Goal: Task Accomplishment & Management: Complete application form

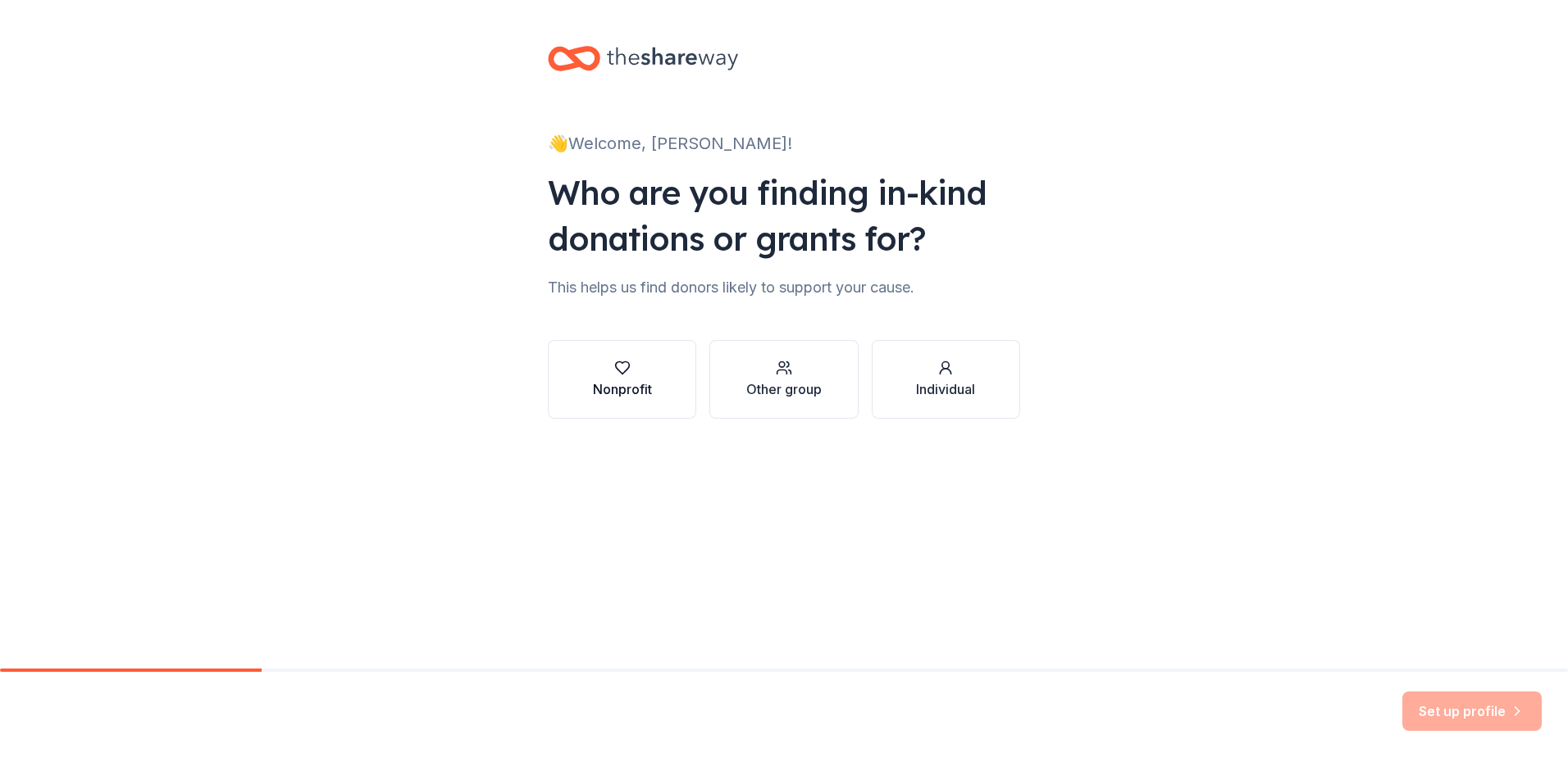
click at [616, 385] on div "Nonprofit" at bounding box center [622, 389] width 59 height 20
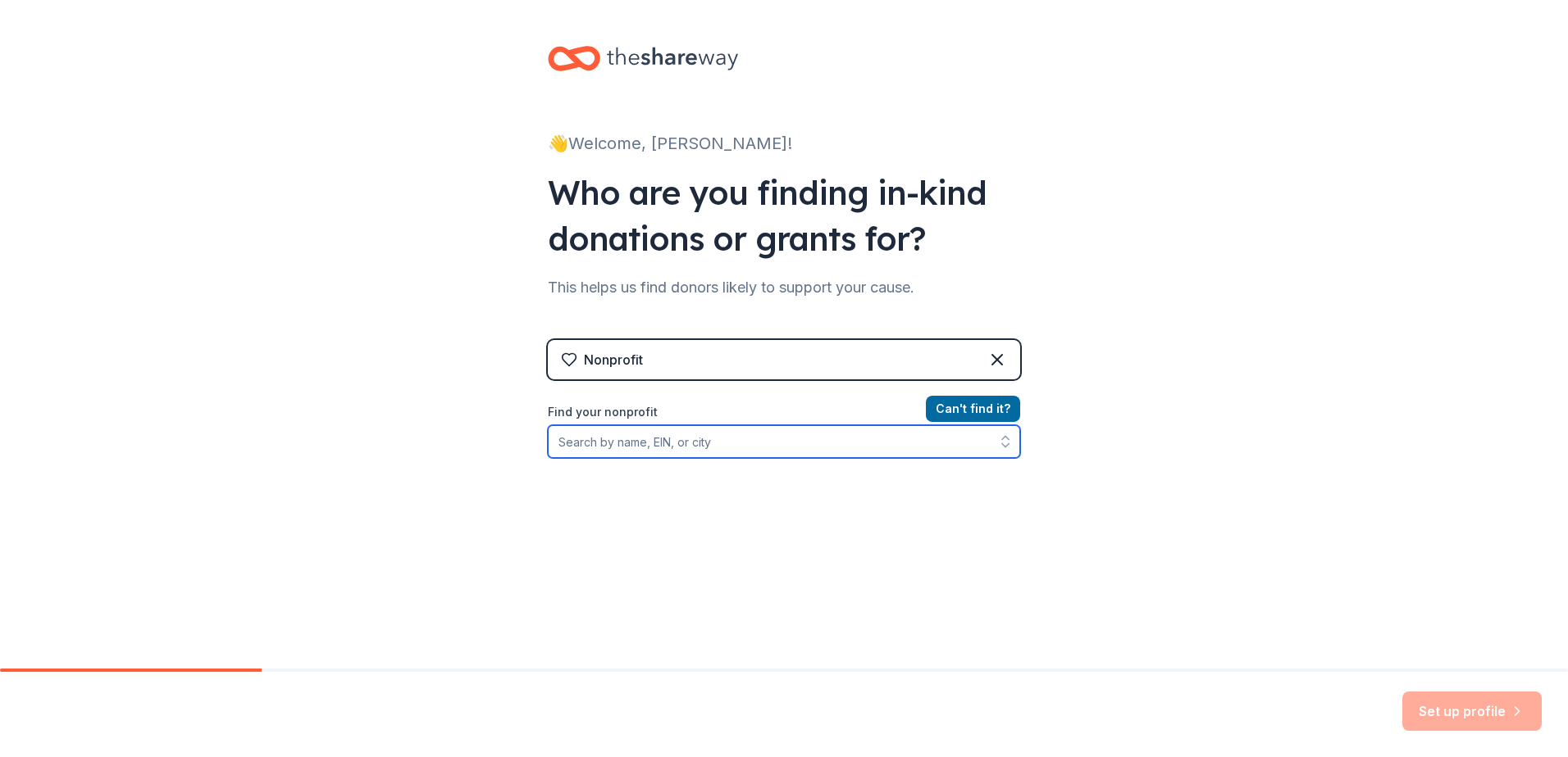
click at [633, 438] on input "Find your nonprofit" at bounding box center [784, 441] width 473 height 32
click at [576, 444] on input "Find your nonprofit" at bounding box center [784, 441] width 473 height 32
paste input "32082195754"
type input "32082195754"
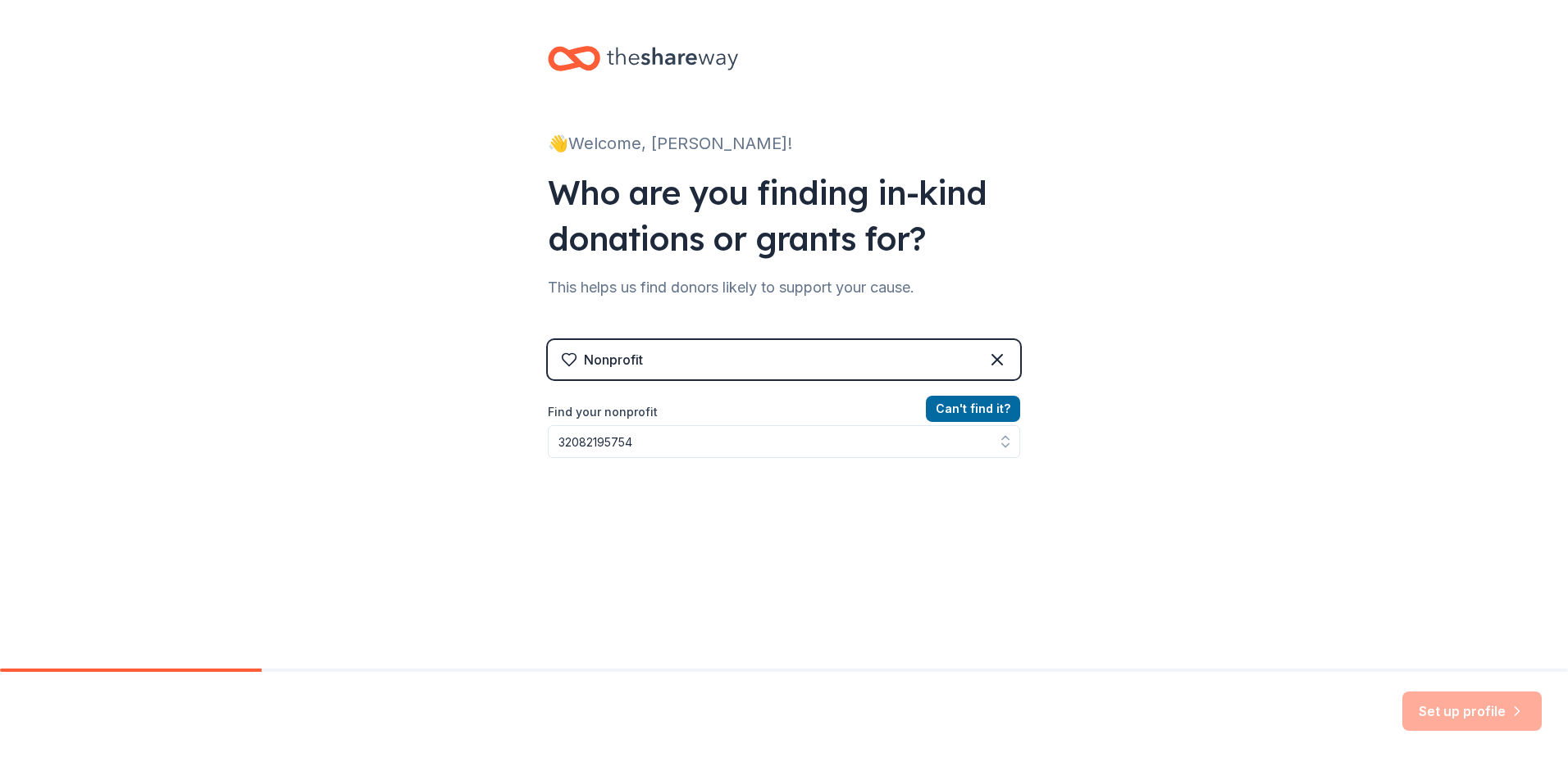
click at [716, 501] on div "Can ' t find it? Find your nonprofit 32082195754" at bounding box center [784, 494] width 473 height 190
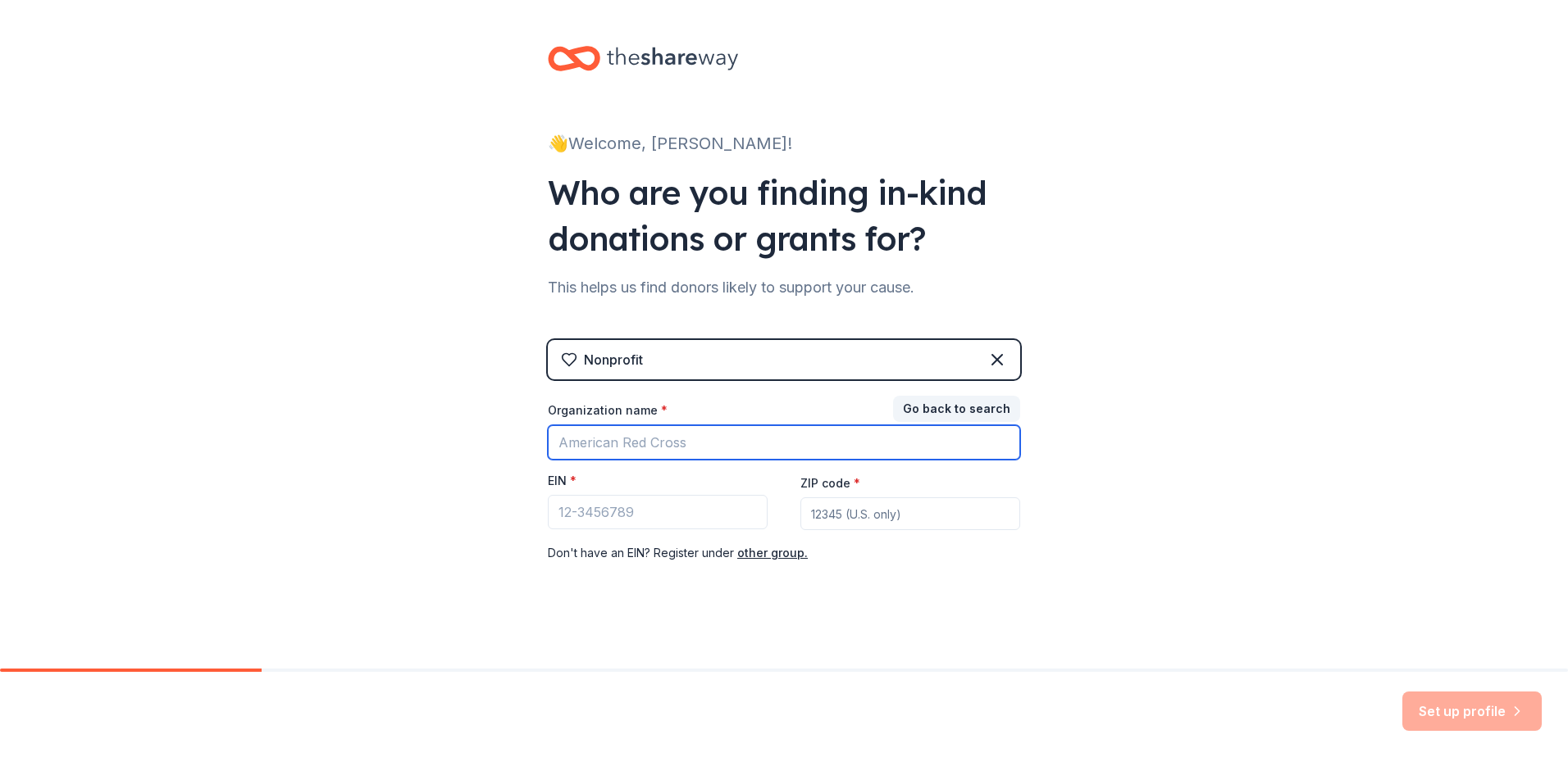
click at [632, 443] on input "Organization name *" at bounding box center [784, 442] width 473 height 34
type input "Navarro County 4-H Shotgun Club"
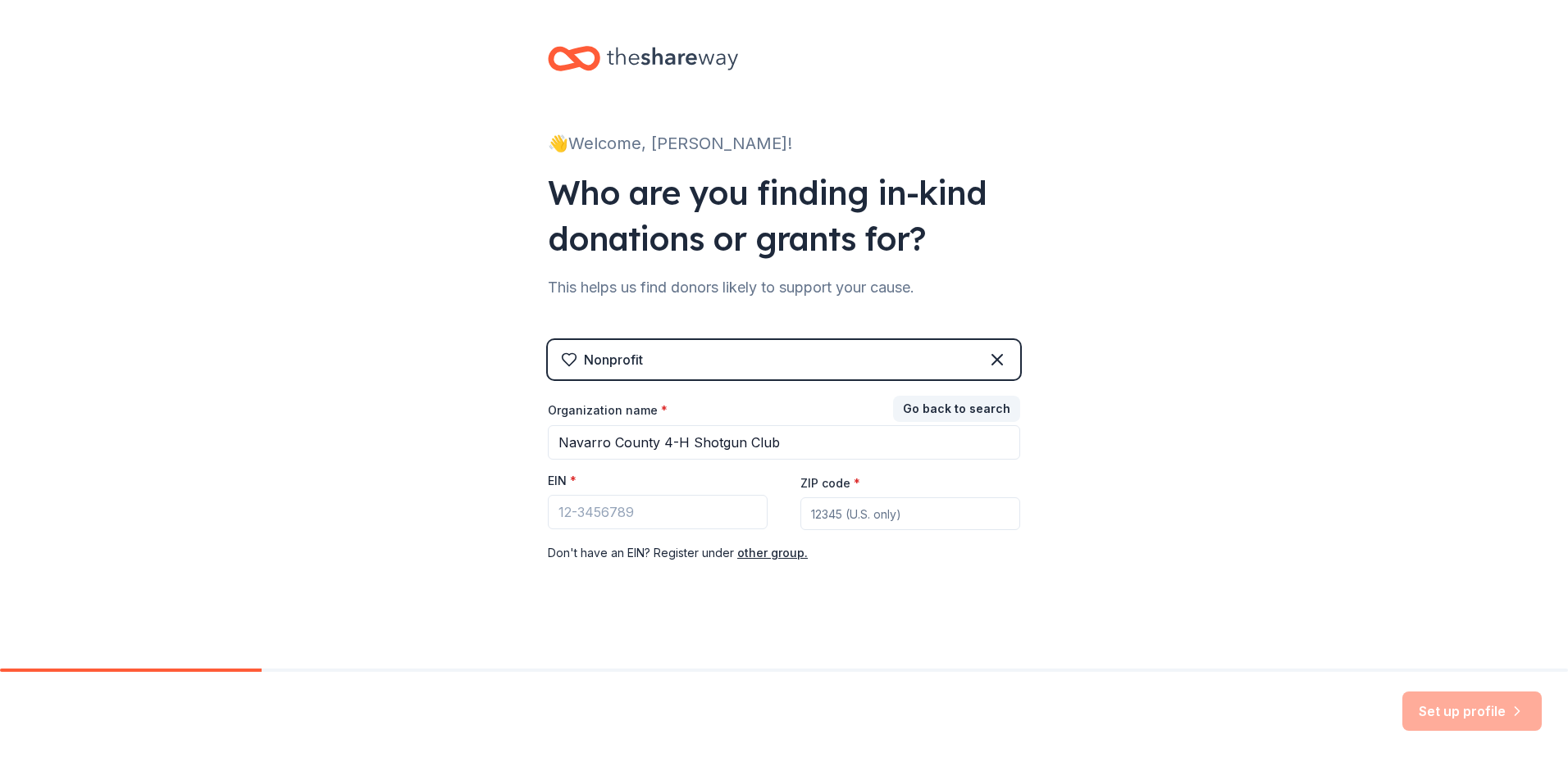
click at [819, 513] on input "ZIP code *" at bounding box center [911, 514] width 220 height 32
type input "75110"
click at [564, 515] on input "EIN *" at bounding box center [658, 512] width 220 height 34
paste input "[US_EMPLOYER_IDENTIFICATION_NUMBER]"
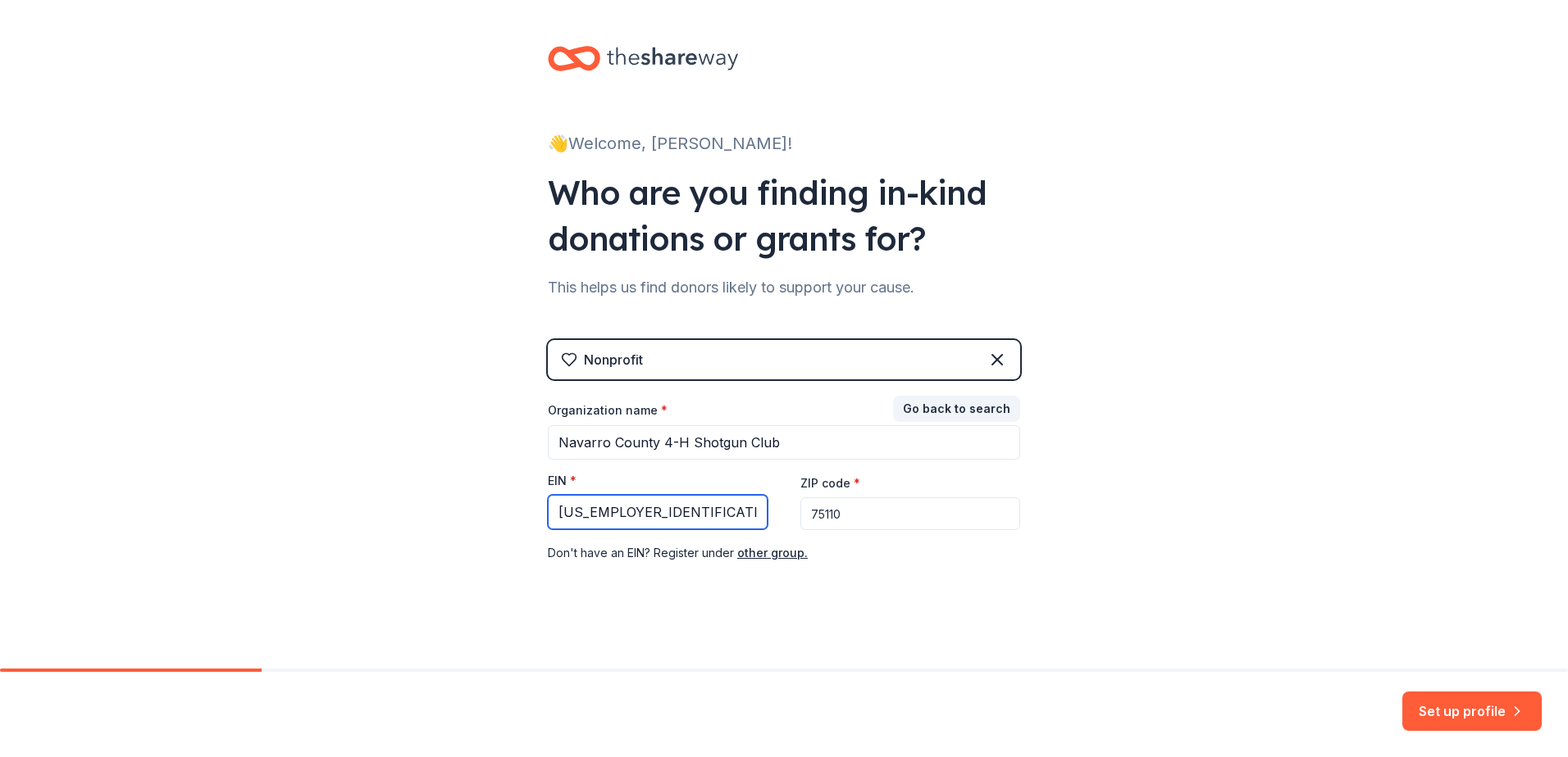
type input "[US_EMPLOYER_IDENTIFICATION_NUMBER]"
click at [782, 600] on div "👋 Welcome, [PERSON_NAME]! Who are you finding in-kind donations or grants for? …" at bounding box center [784, 337] width 525 height 675
click at [1453, 712] on button "Set up profile" at bounding box center [1472, 711] width 140 height 39
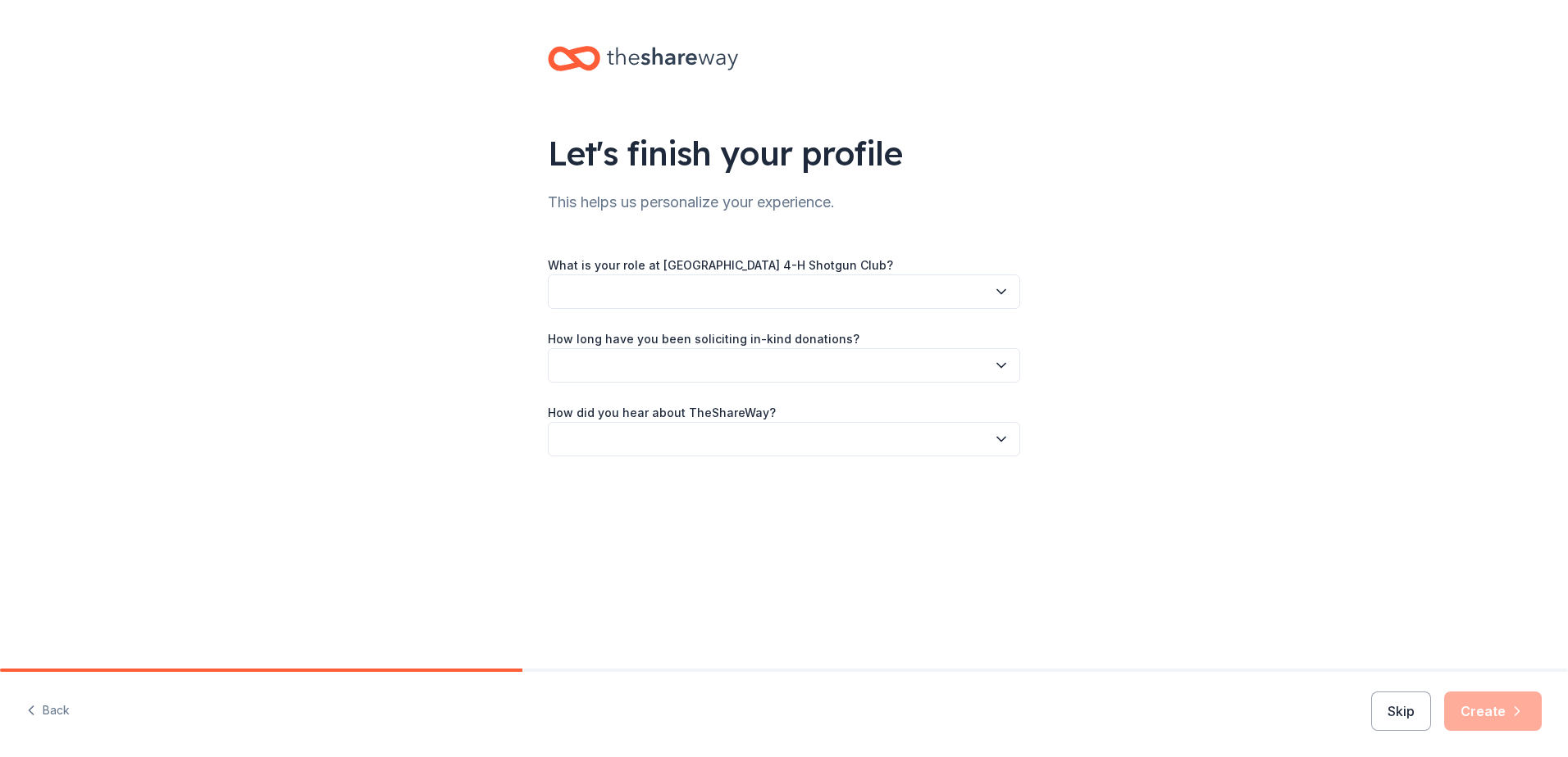
click at [850, 292] on button "button" at bounding box center [784, 292] width 473 height 34
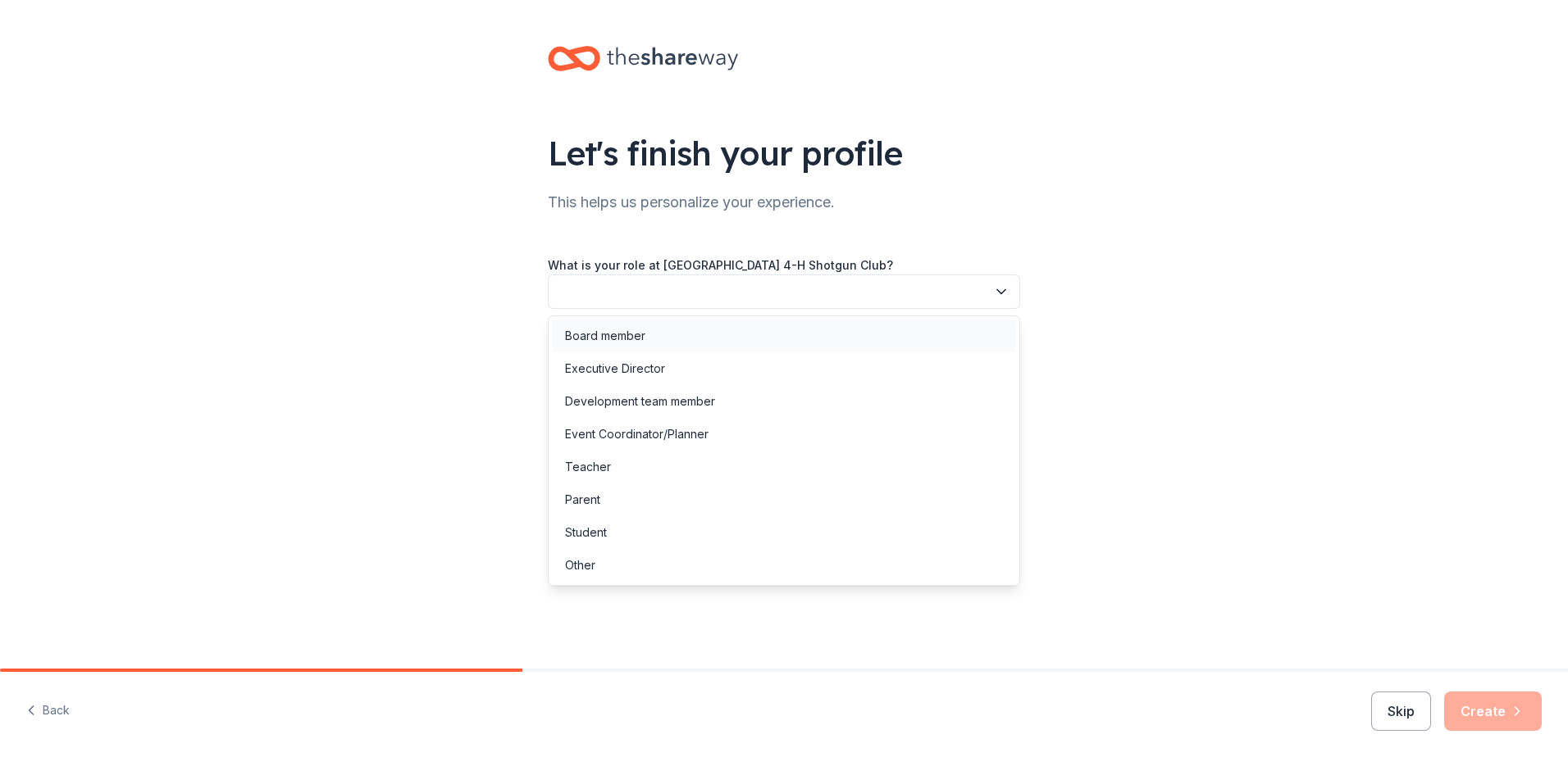
click at [639, 340] on div "Board member" at bounding box center [605, 336] width 81 height 20
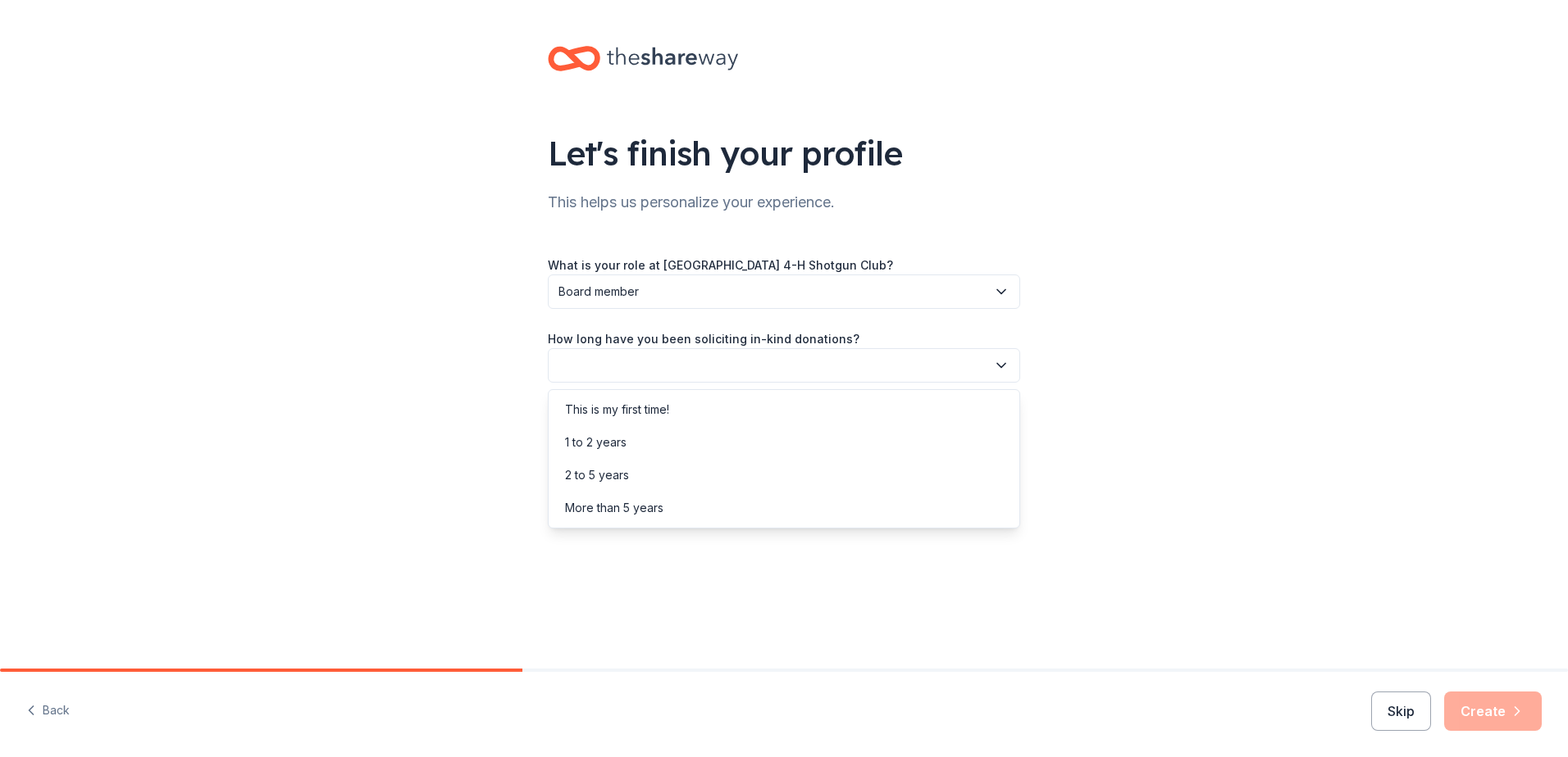
click at [840, 364] on button "button" at bounding box center [784, 365] width 473 height 34
click at [610, 475] on div "2 to 5 years" at bounding box center [596, 475] width 64 height 20
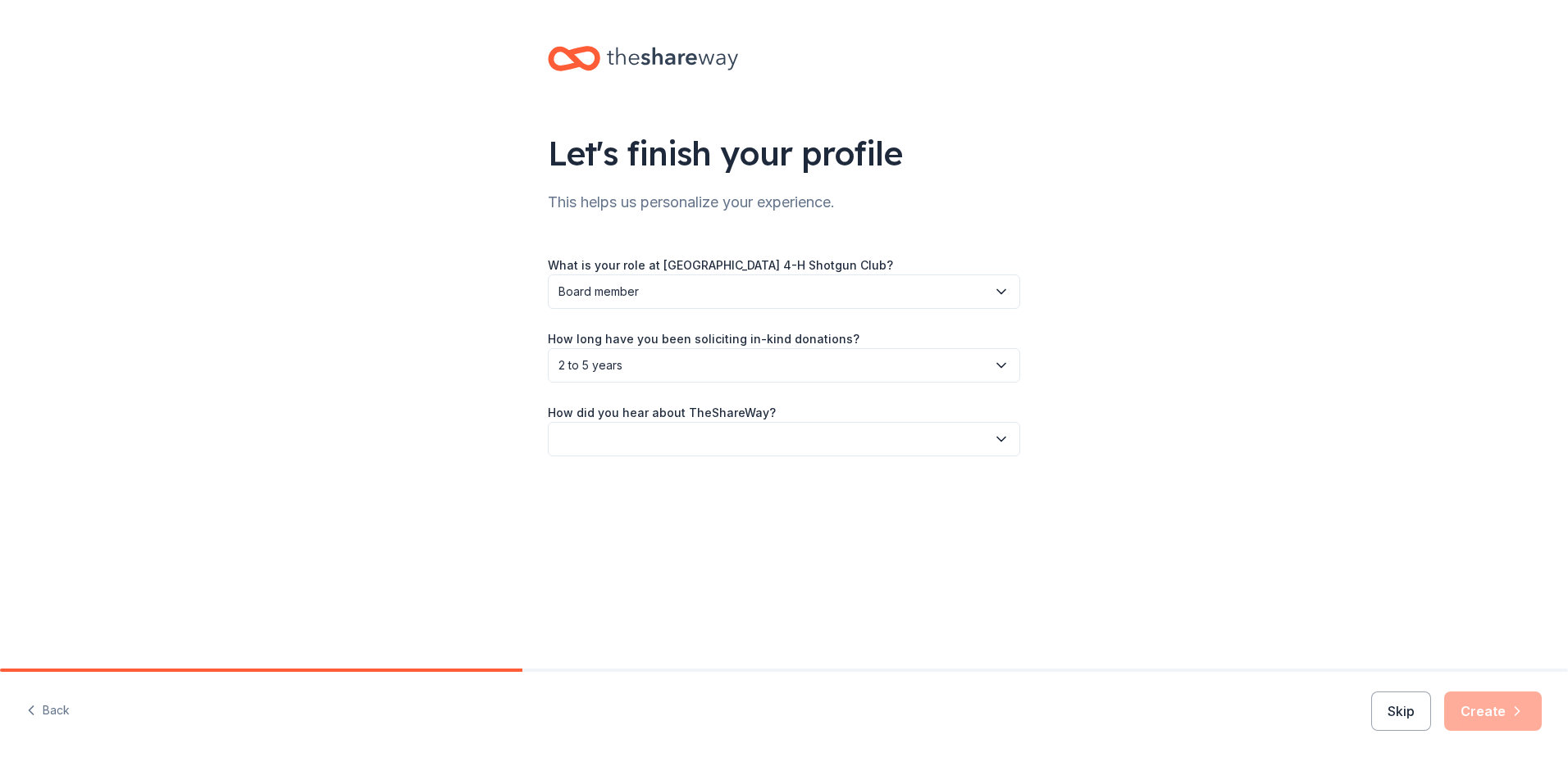
click at [843, 431] on button "button" at bounding box center [784, 439] width 473 height 34
click at [625, 518] on div "Online search" at bounding box center [602, 516] width 75 height 20
click at [1495, 711] on button "Create" at bounding box center [1492, 711] width 97 height 39
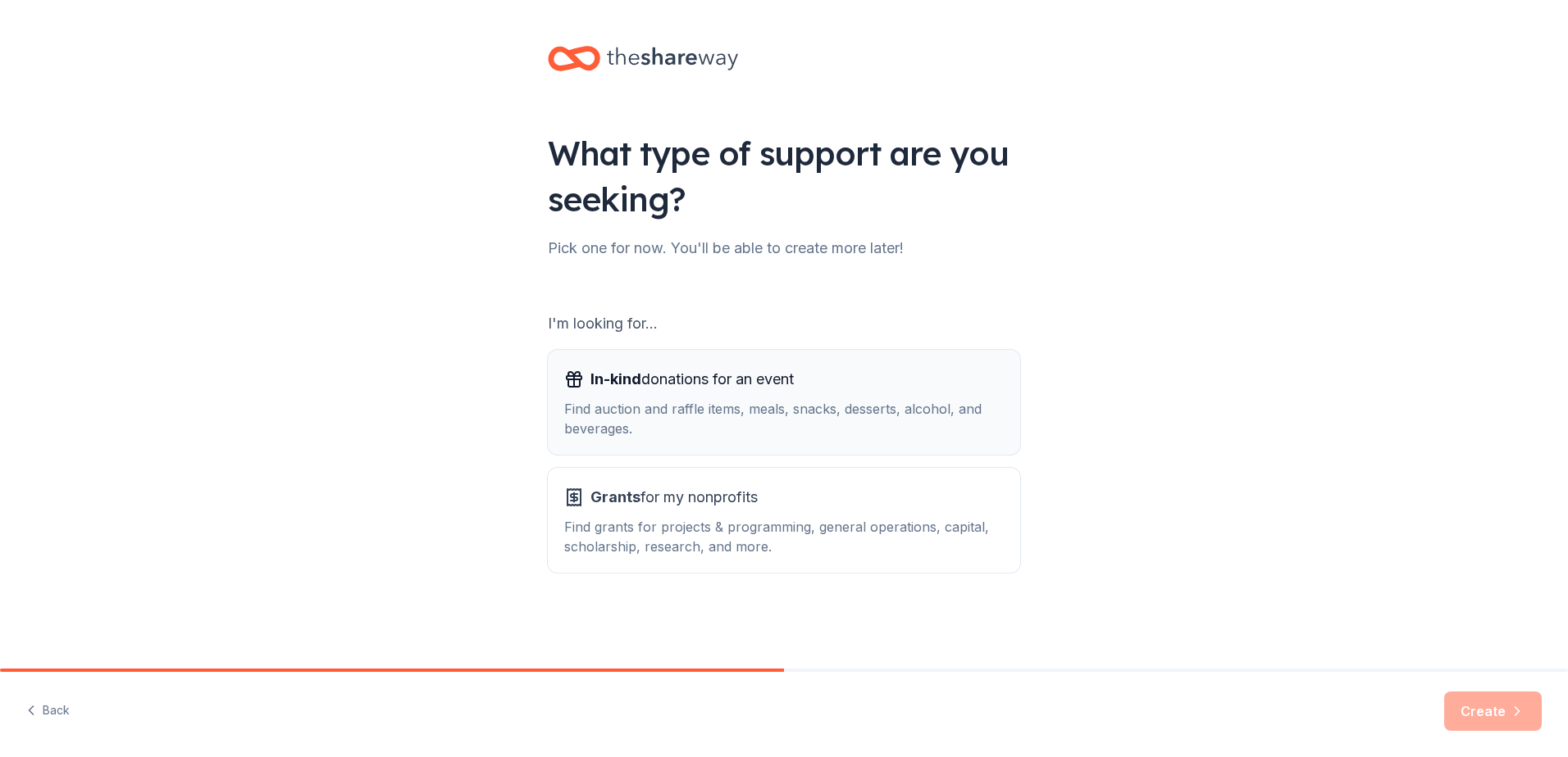
click at [668, 405] on div "Find auction and raffle items, meals, snacks, desserts, alcohol, and beverages." at bounding box center [783, 418] width 439 height 39
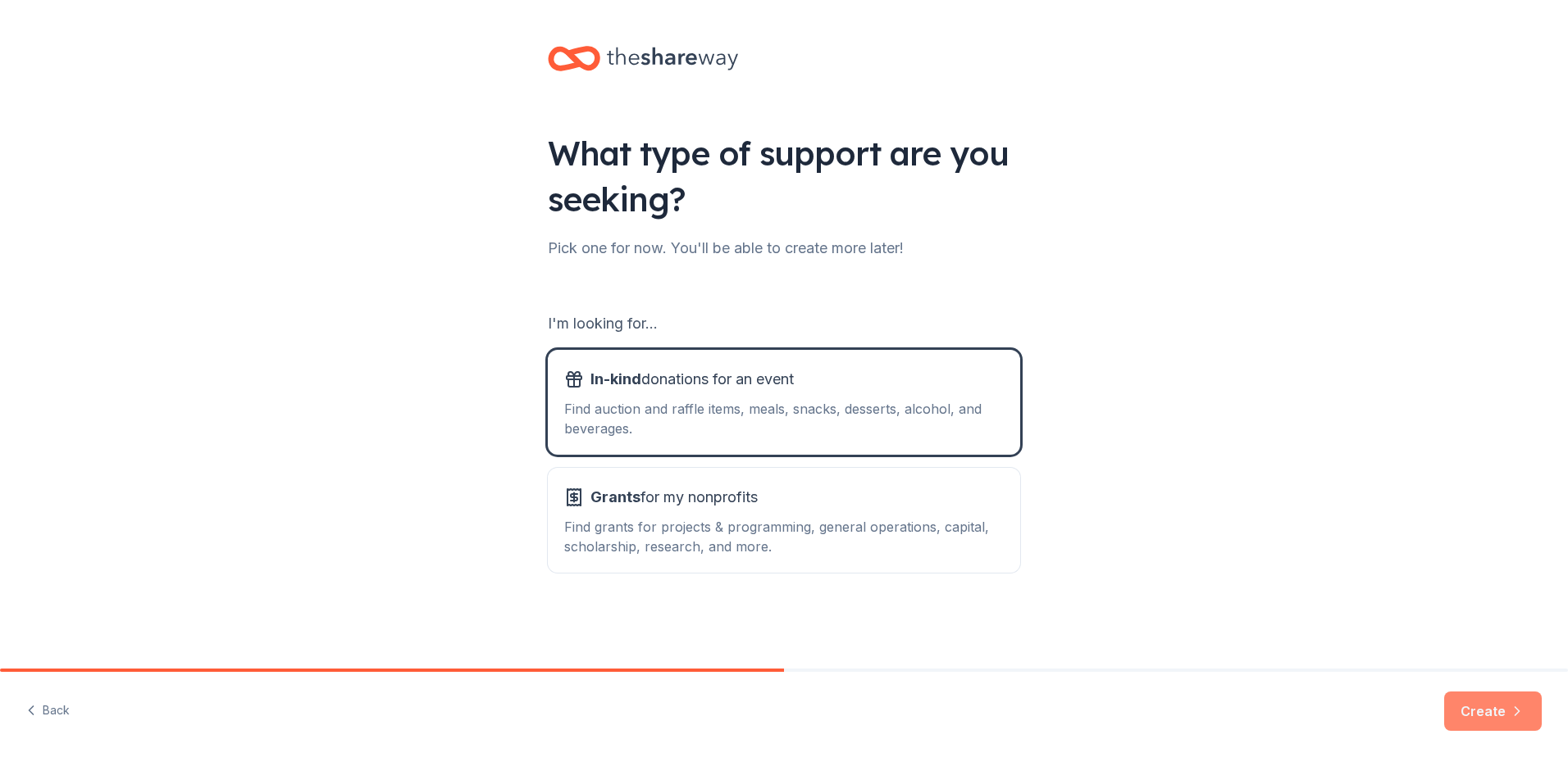
click at [1470, 727] on button "Create" at bounding box center [1492, 711] width 97 height 39
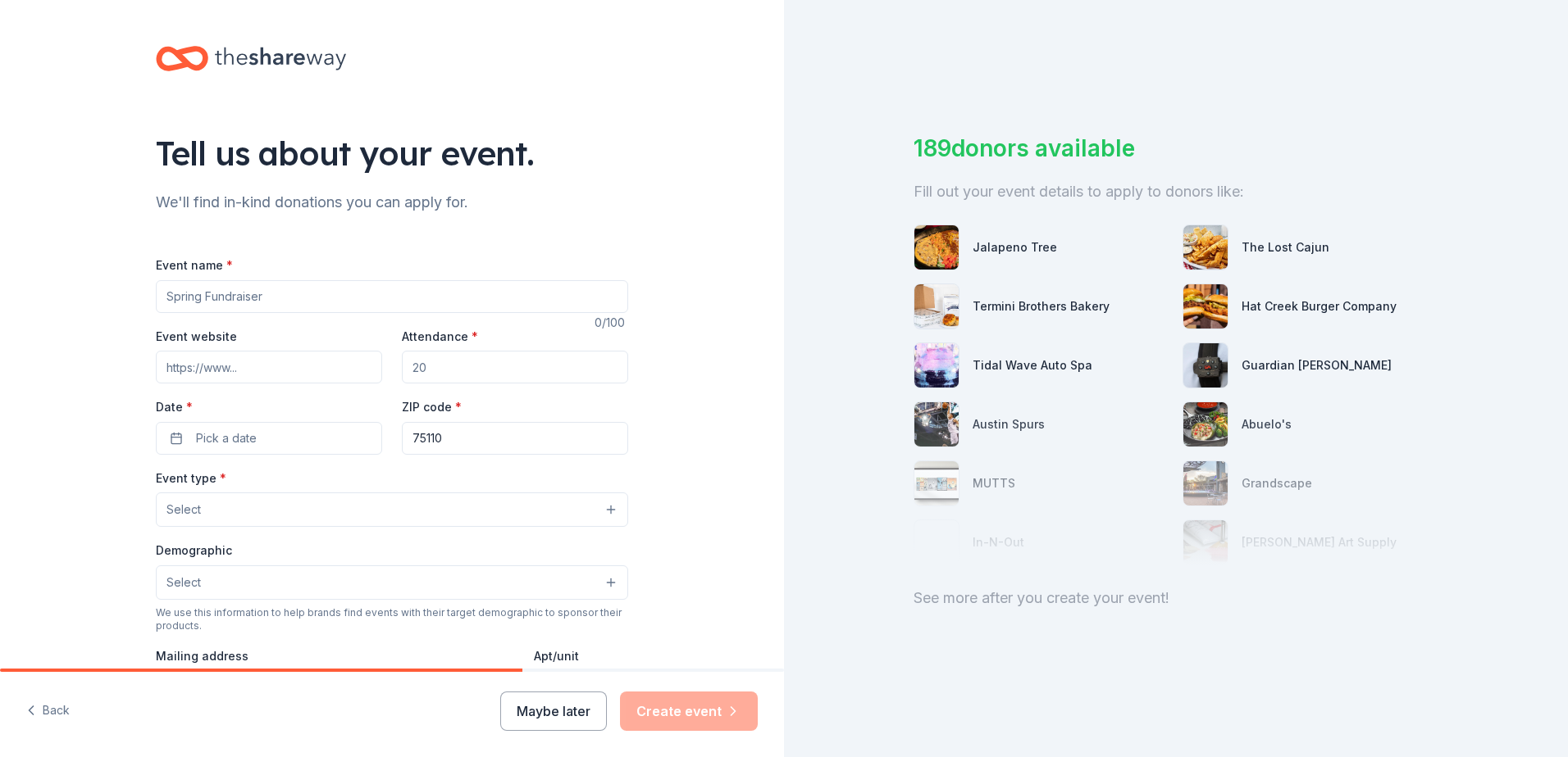
click at [228, 300] on input "Event name *" at bounding box center [392, 296] width 473 height 32
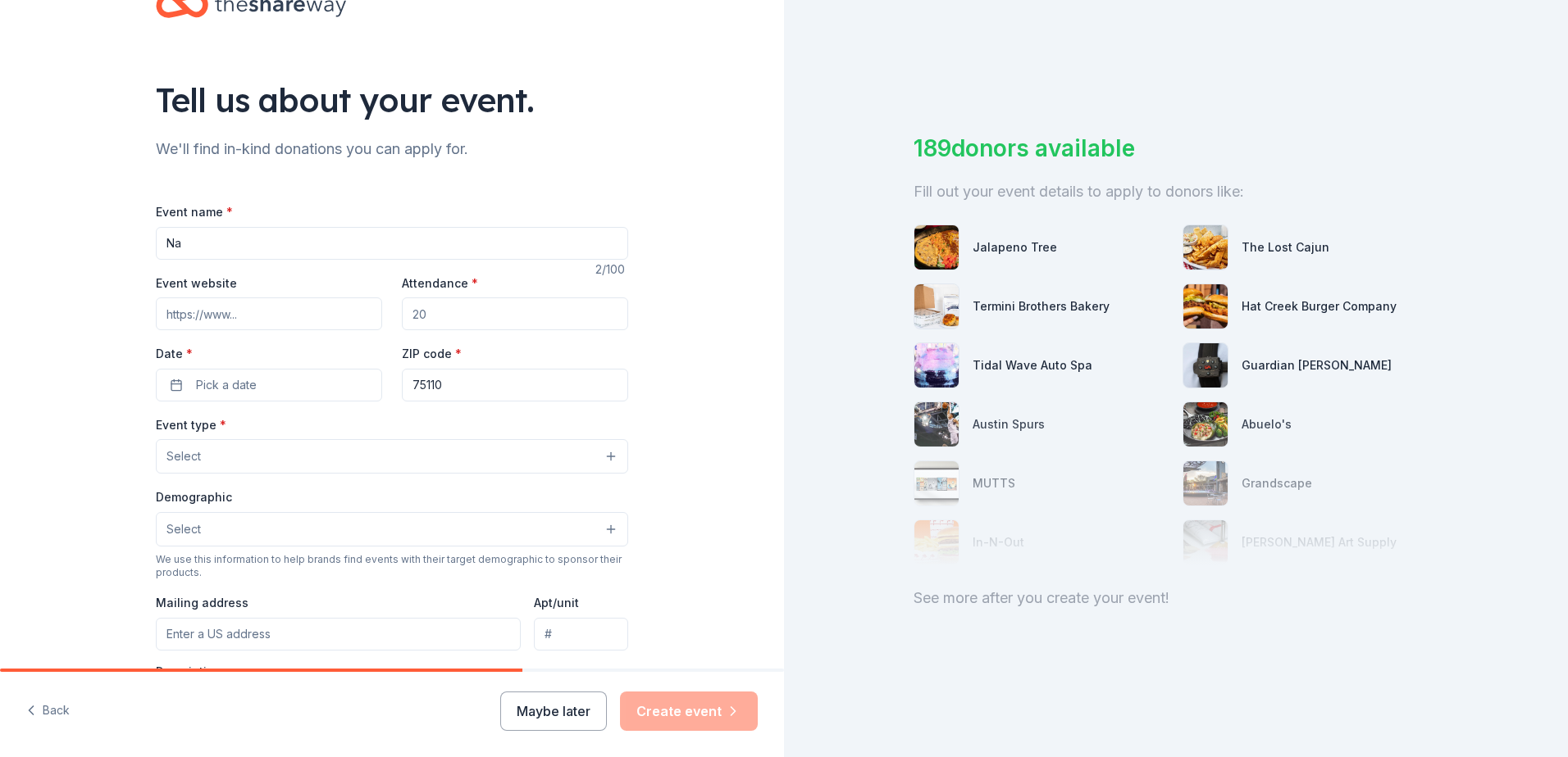
scroll to position [81, 0]
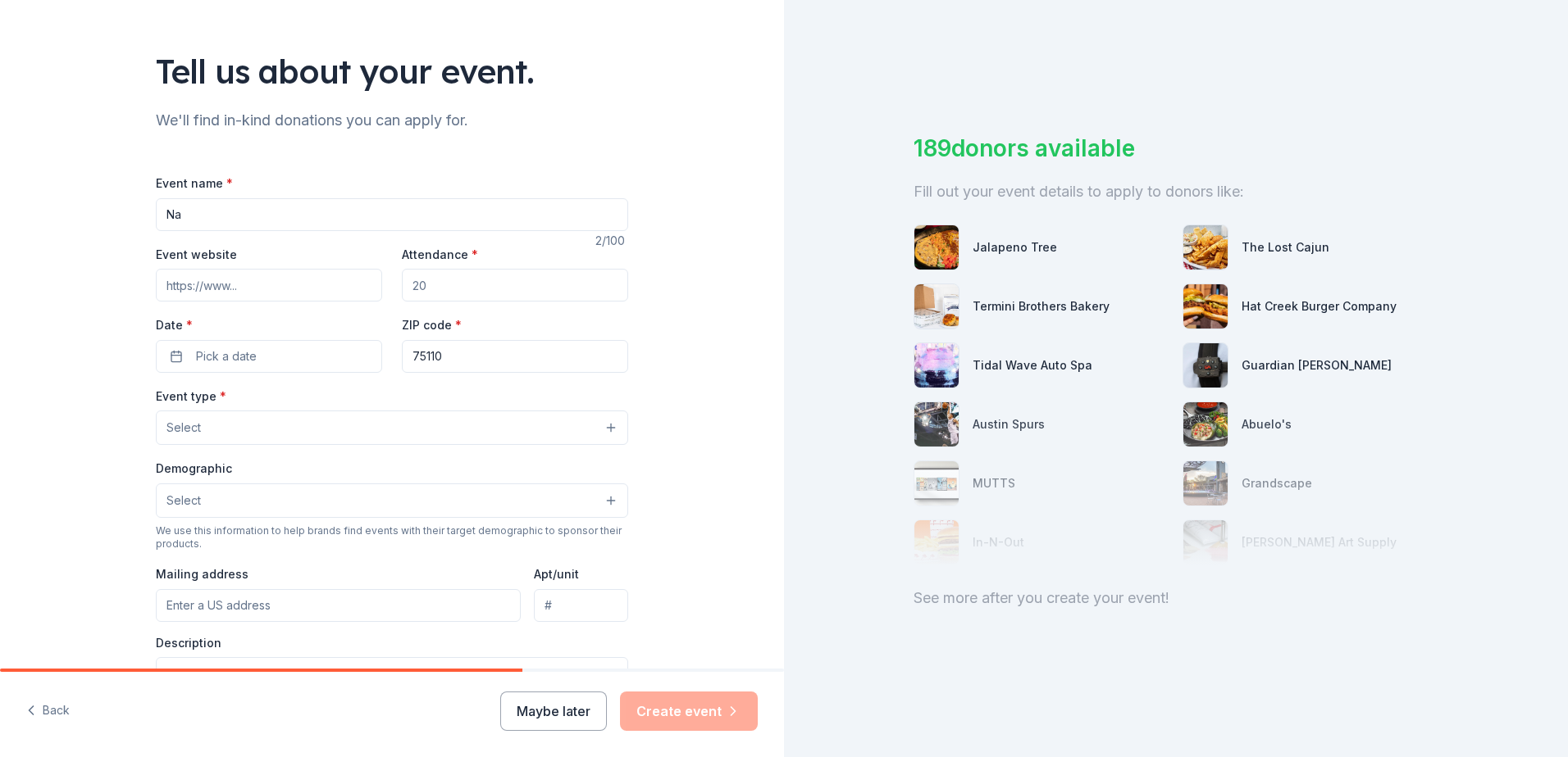
type input "Na"
drag, startPoint x: 416, startPoint y: 290, endPoint x: 368, endPoint y: 288, distance: 48.0
click at [368, 288] on div "Event website Attendance * Date * Pick a date ZIP code * 75110" at bounding box center [392, 308] width 473 height 129
type input "150"
click at [225, 361] on span "Pick a date" at bounding box center [226, 356] width 61 height 20
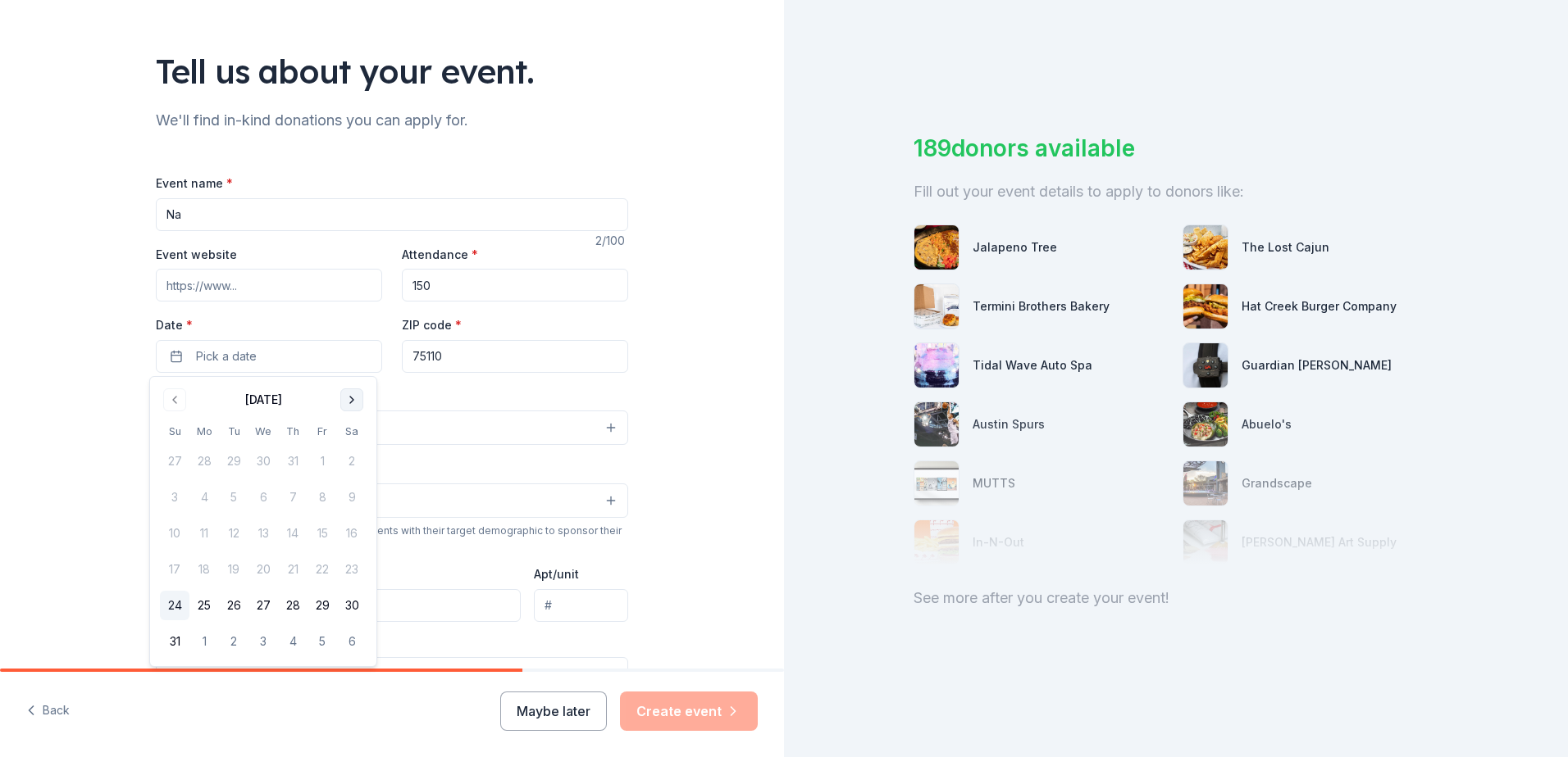
click at [355, 400] on button "Go to next month" at bounding box center [351, 400] width 23 height 23
click at [347, 573] on button "27" at bounding box center [352, 569] width 29 height 29
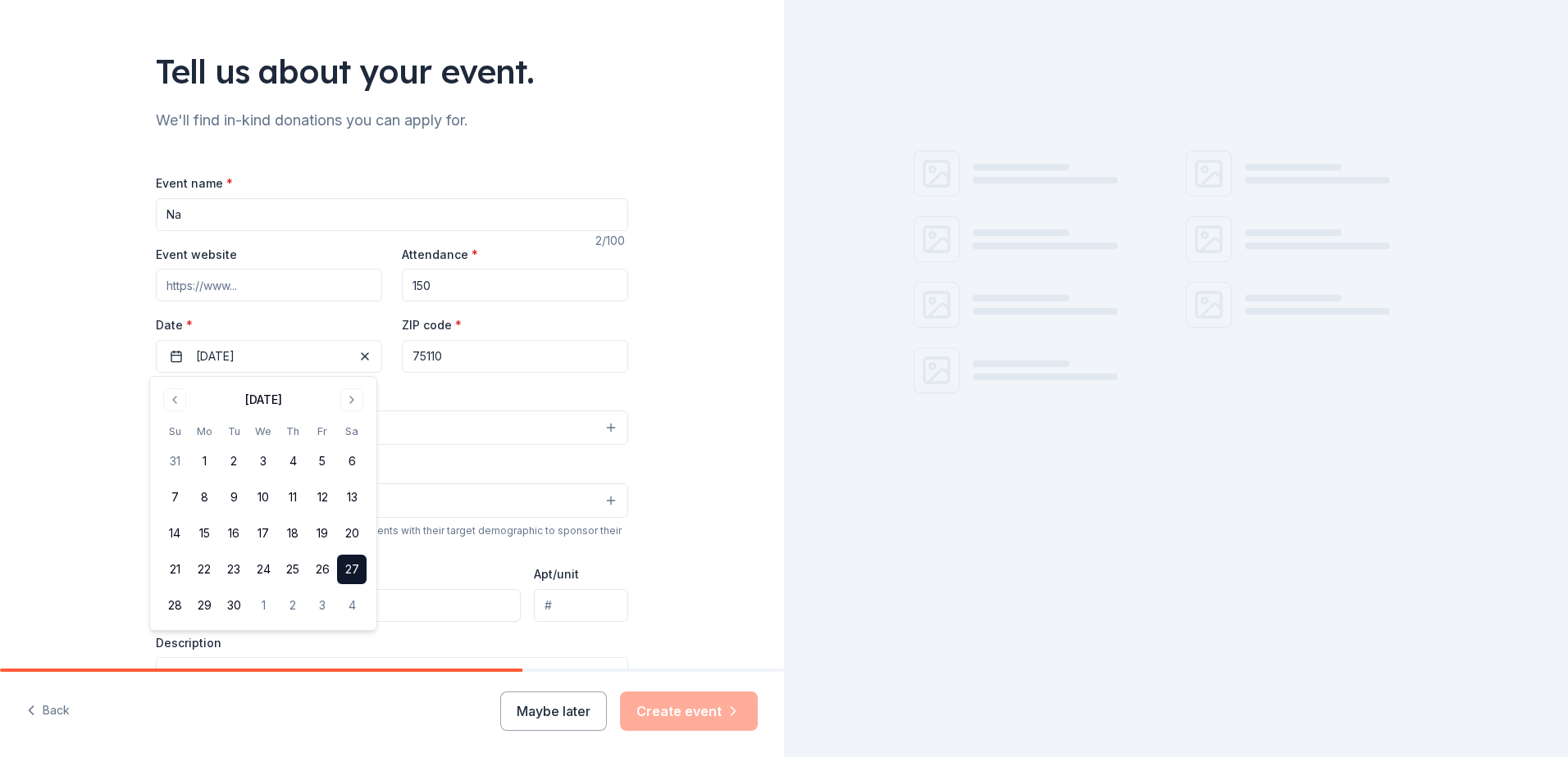
click at [505, 395] on div "Event type * Select" at bounding box center [392, 415] width 473 height 60
click at [272, 434] on button "Select" at bounding box center [392, 427] width 473 height 34
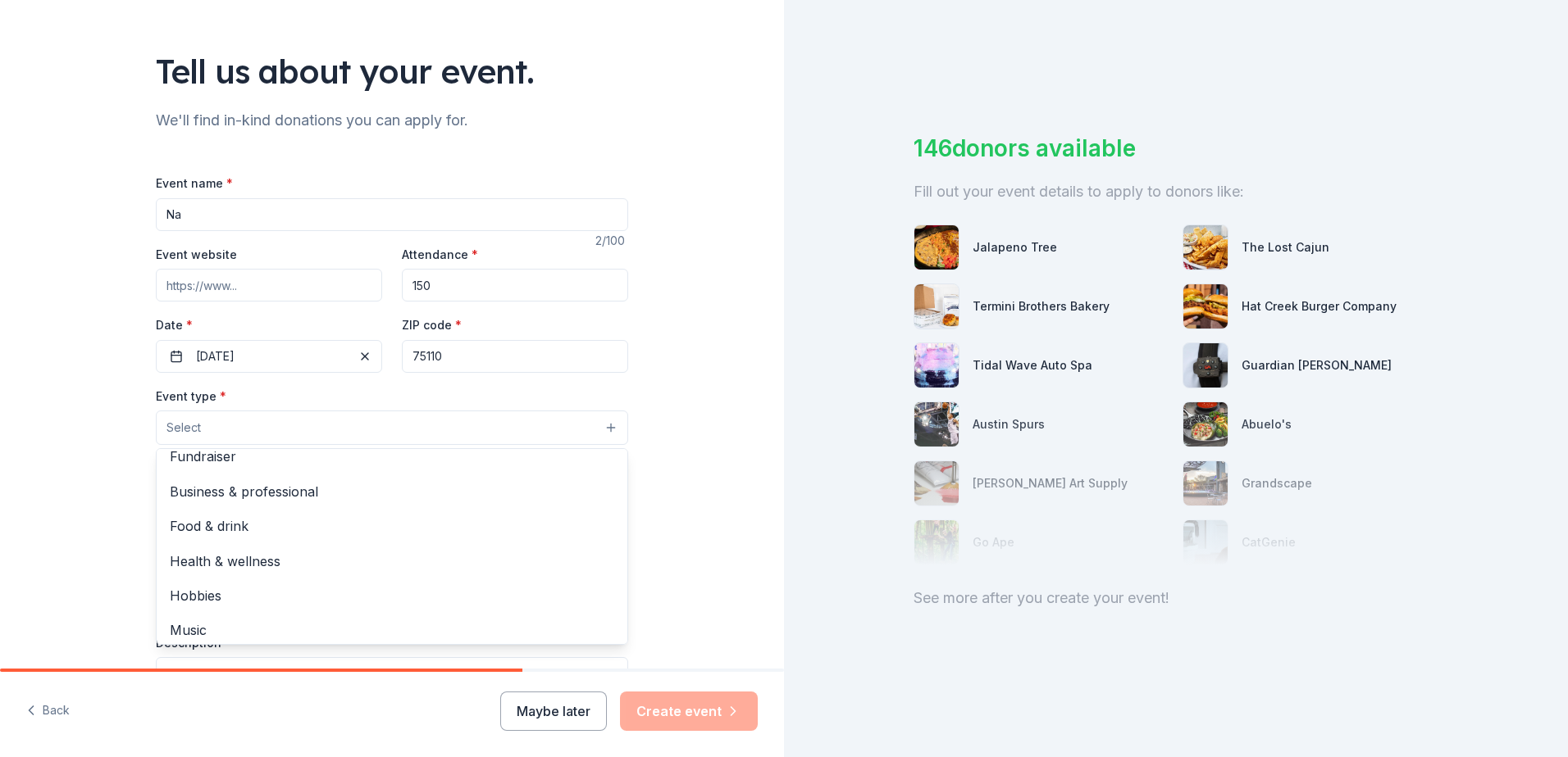
scroll to position [0, 0]
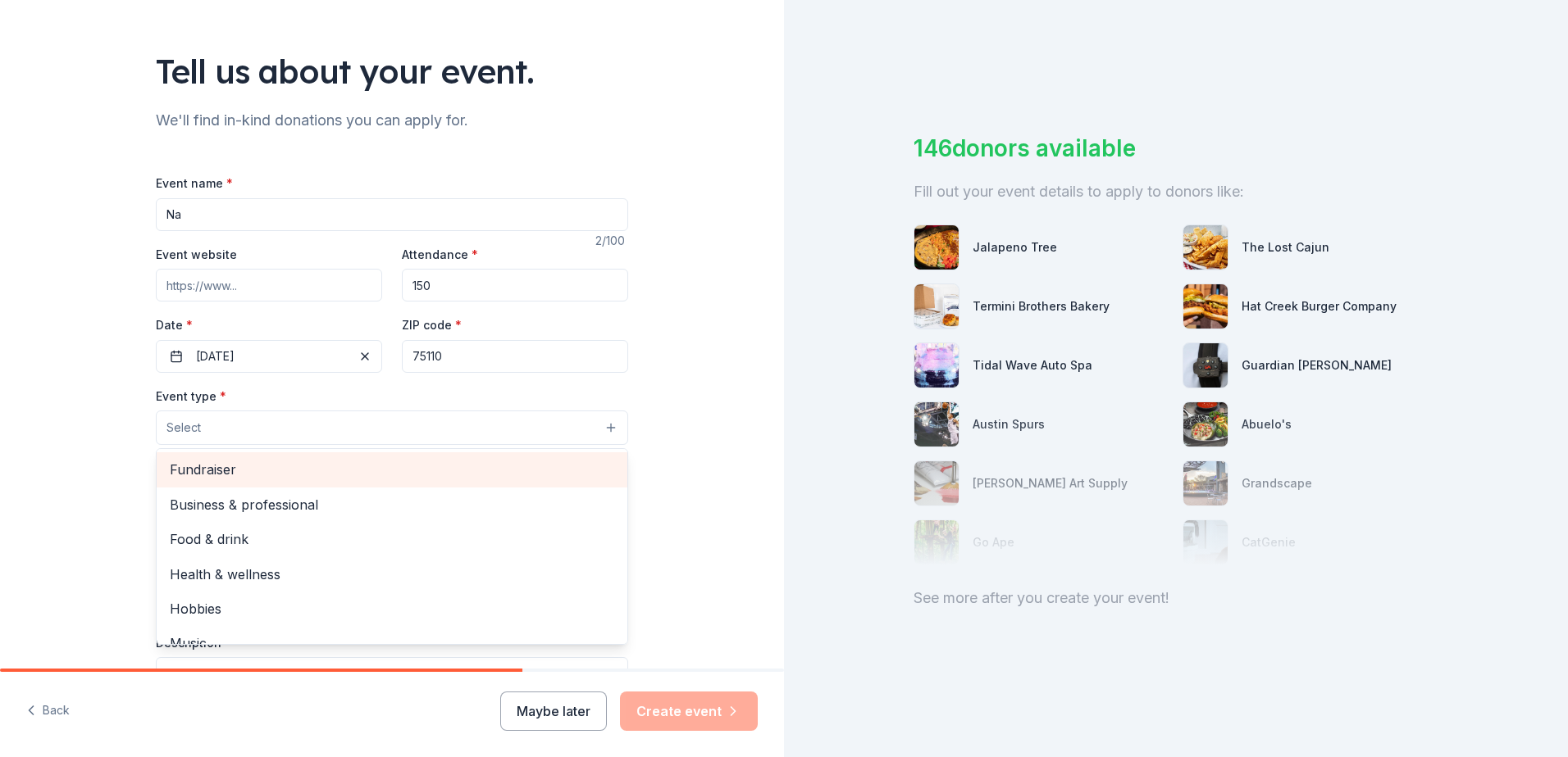
click at [215, 477] on span "Fundraiser" at bounding box center [392, 469] width 444 height 22
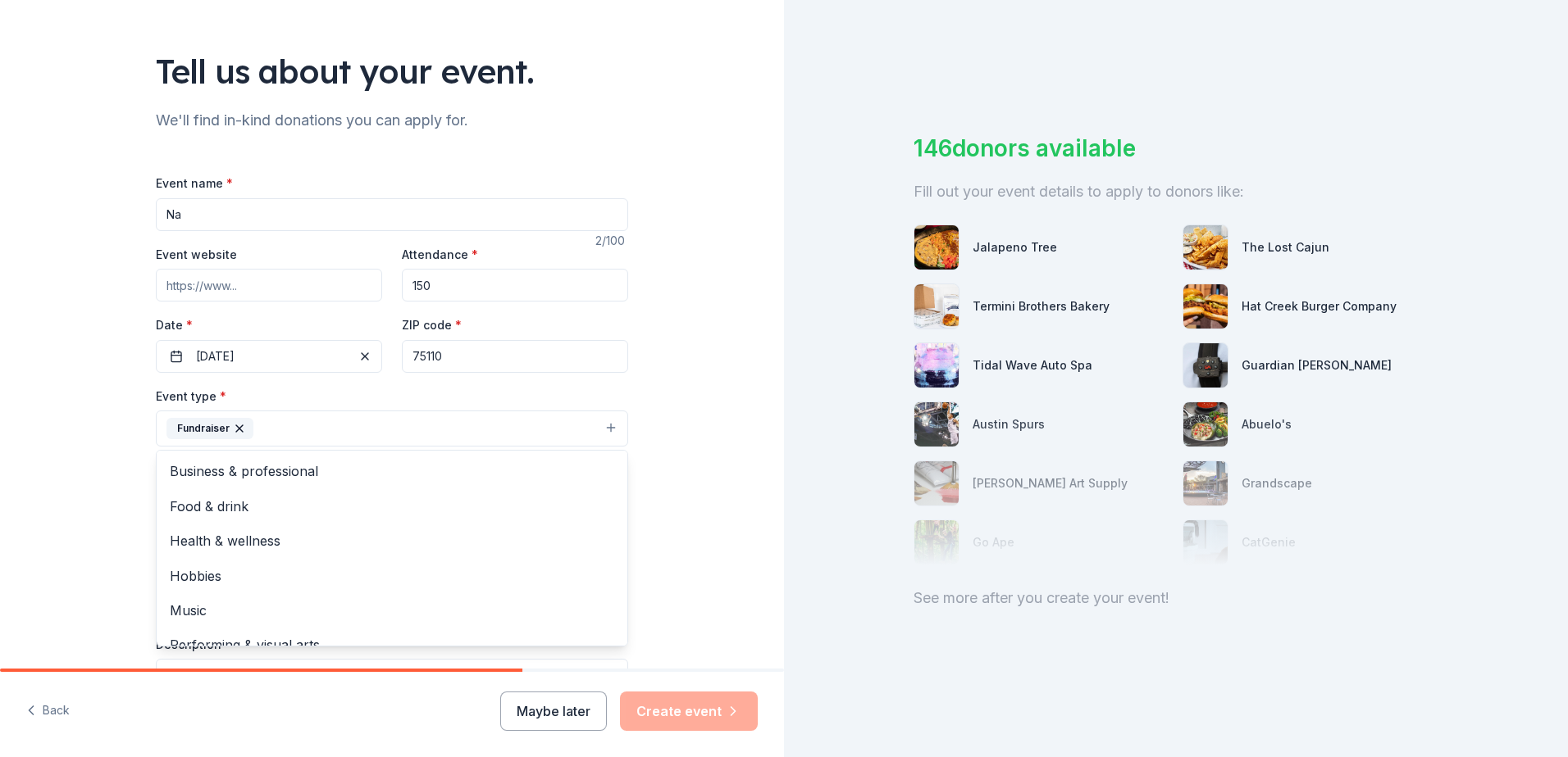
click at [700, 366] on div "Tell us about your event. We'll find in-kind donations you can apply for. Event…" at bounding box center [392, 464] width 784 height 1093
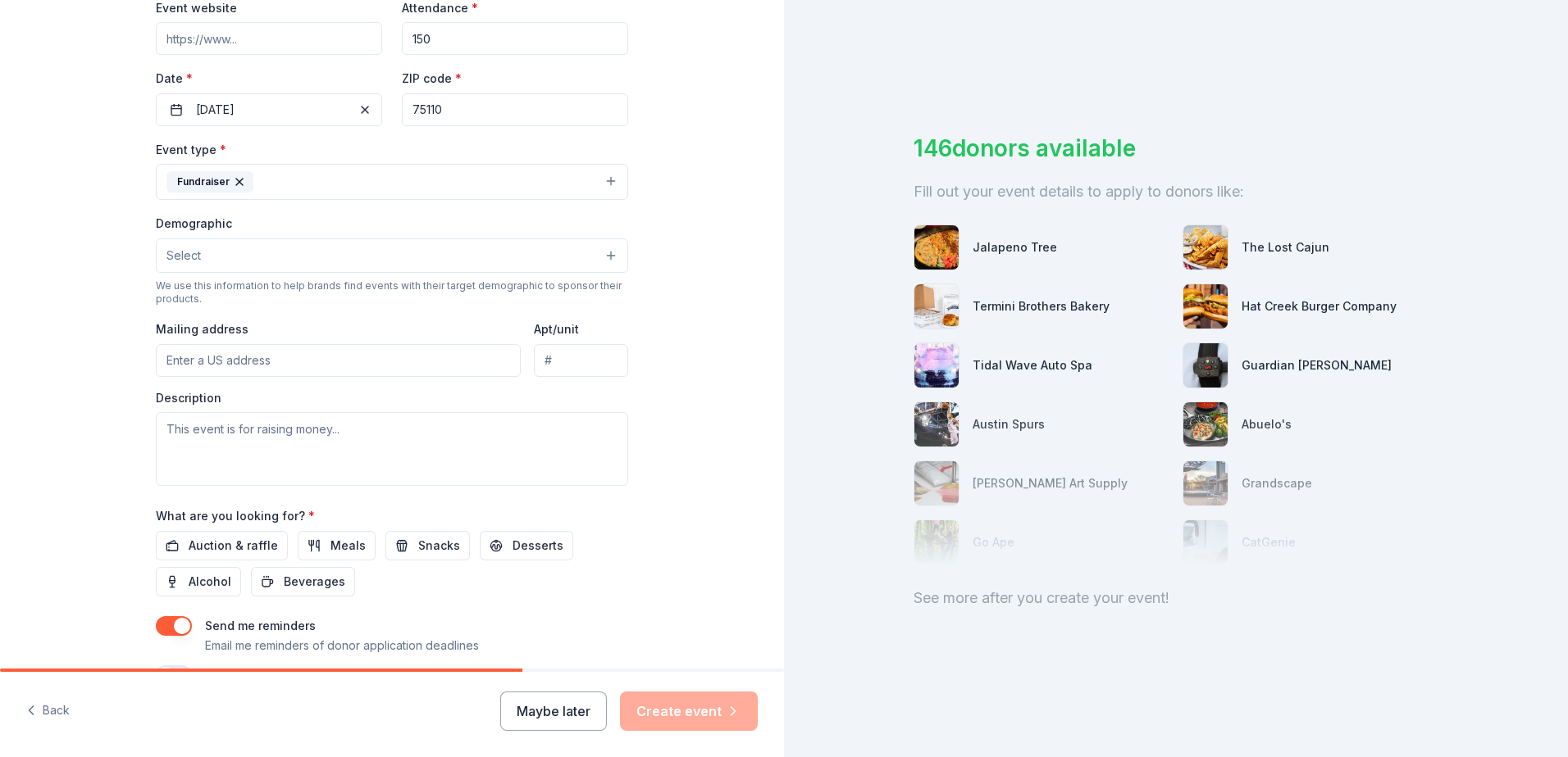
scroll to position [328, 0]
